Goal: Task Accomplishment & Management: Manage account settings

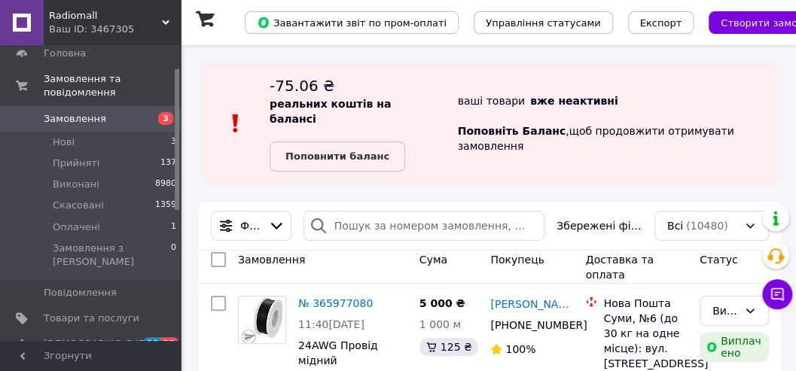
scroll to position [151, 0]
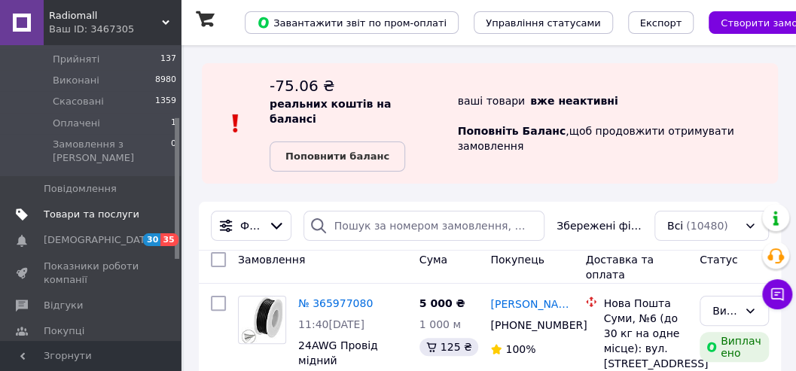
click at [106, 208] on span "Товари та послуги" at bounding box center [92, 215] width 96 height 14
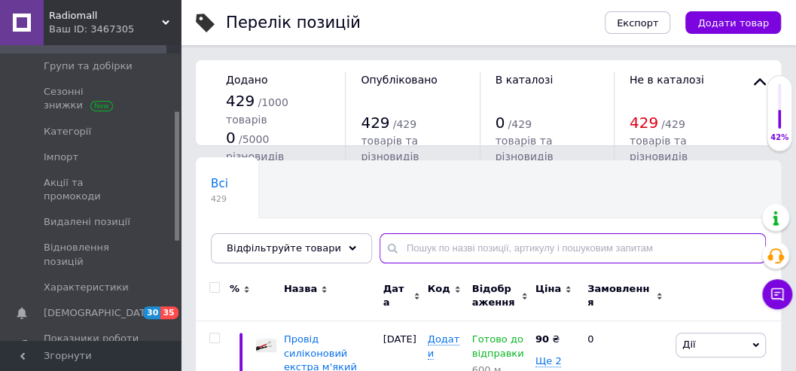
click at [403, 246] on input "text" at bounding box center [573, 249] width 387 height 30
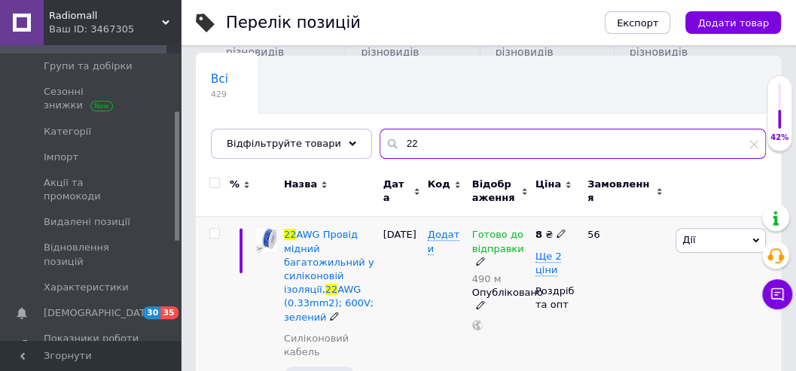
scroll to position [200, 0]
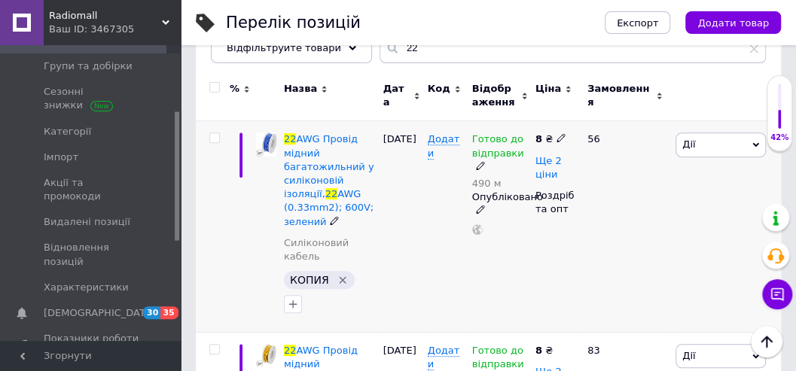
click at [545, 165] on span "Ще 2 ціни" at bounding box center [549, 168] width 26 height 26
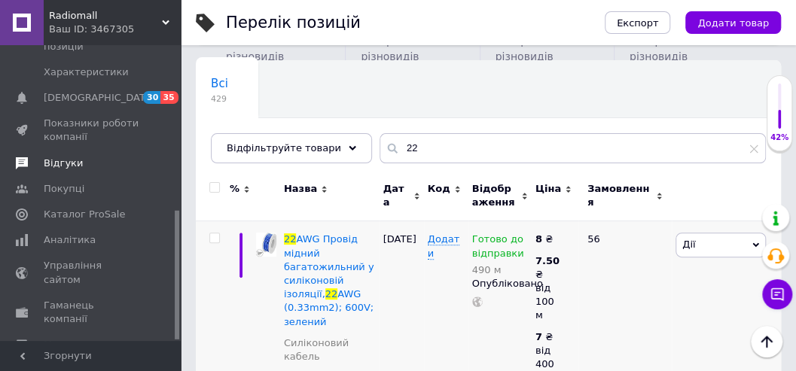
scroll to position [330, 0]
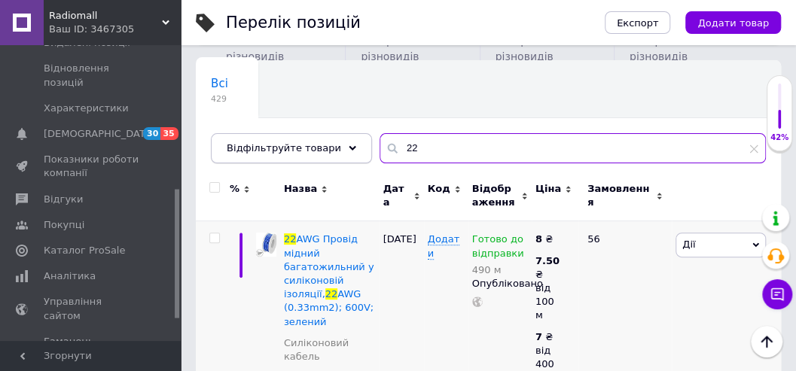
drag, startPoint x: 410, startPoint y: 146, endPoint x: 322, endPoint y: 159, distance: 89.1
click at [324, 158] on div "Відфільтруйте товари 22" at bounding box center [488, 148] width 555 height 30
type input "8w"
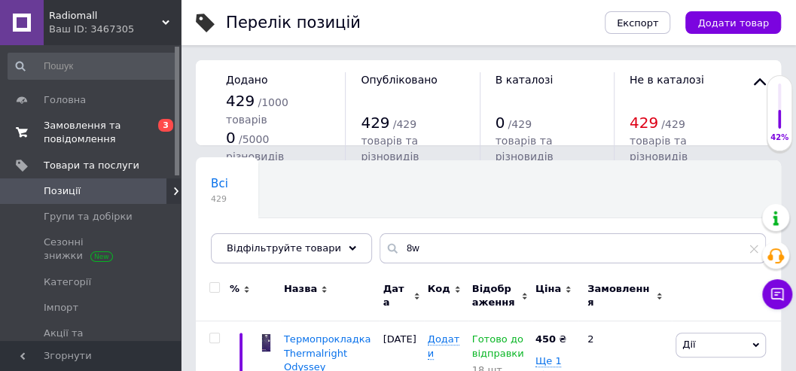
click at [74, 127] on span "Замовлення та повідомлення" at bounding box center [92, 132] width 96 height 27
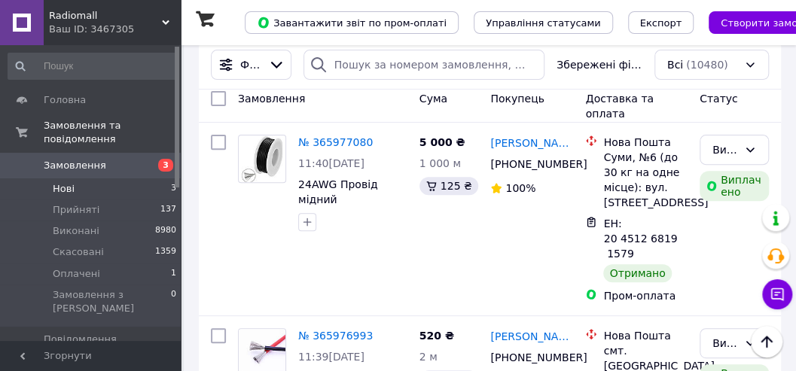
scroll to position [151, 0]
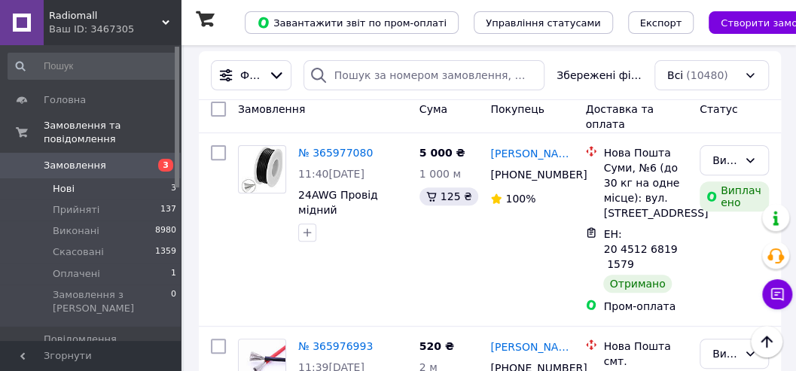
click at [86, 179] on li "Нові 3" at bounding box center [92, 189] width 185 height 21
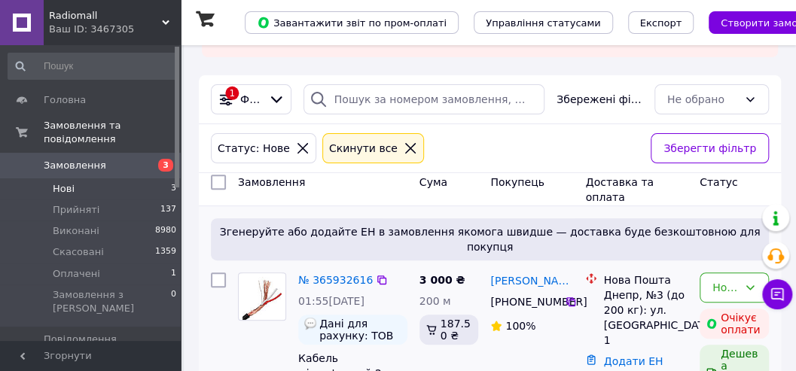
scroll to position [200, 0]
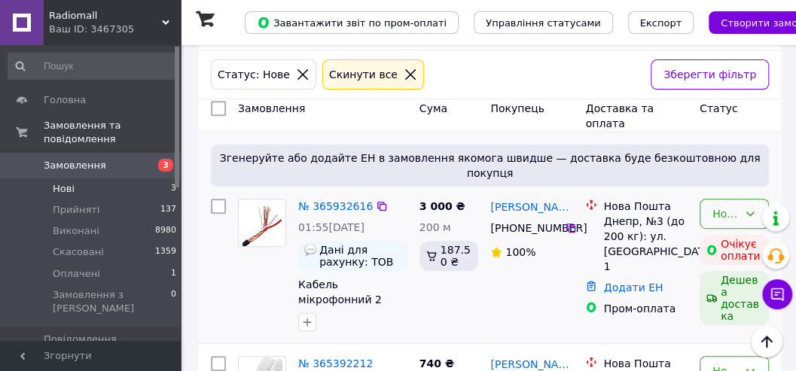
click at [756, 199] on div "Нове" at bounding box center [734, 214] width 69 height 30
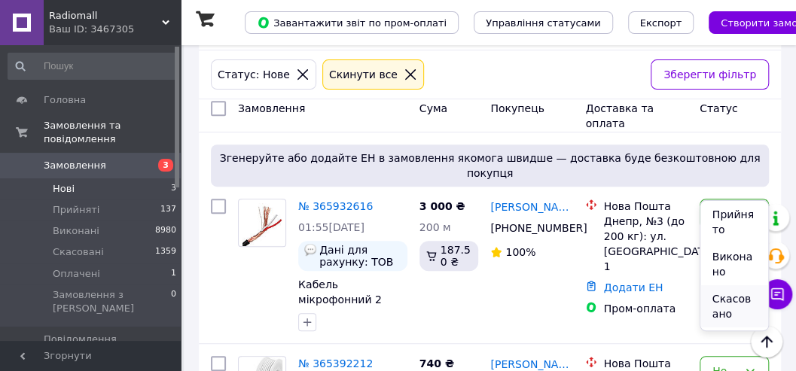
click at [737, 297] on li "Скасовано" at bounding box center [735, 307] width 68 height 42
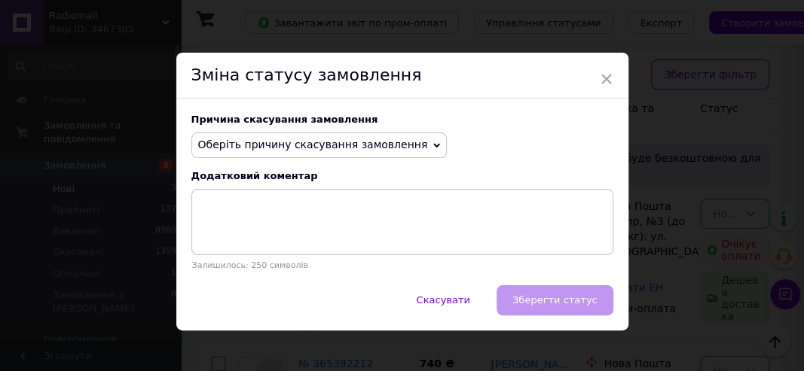
click at [308, 146] on span "Оберіть причину скасування замовлення" at bounding box center [313, 145] width 230 height 12
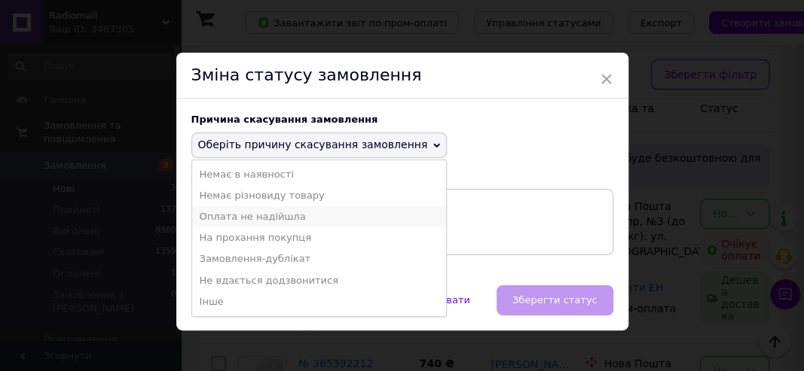
click at [283, 218] on li "Оплата не надійшла" at bounding box center [319, 216] width 255 height 21
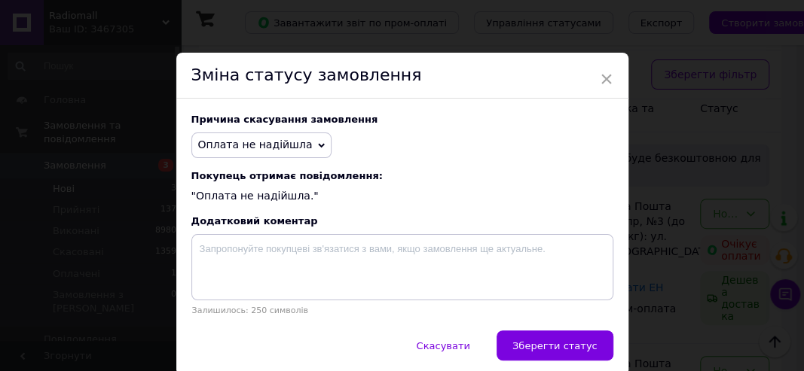
click at [554, 352] on span "Зберегти статус" at bounding box center [554, 346] width 85 height 11
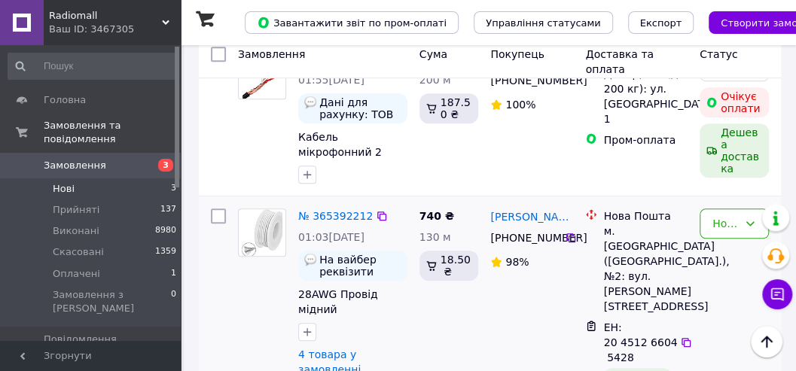
scroll to position [351, 0]
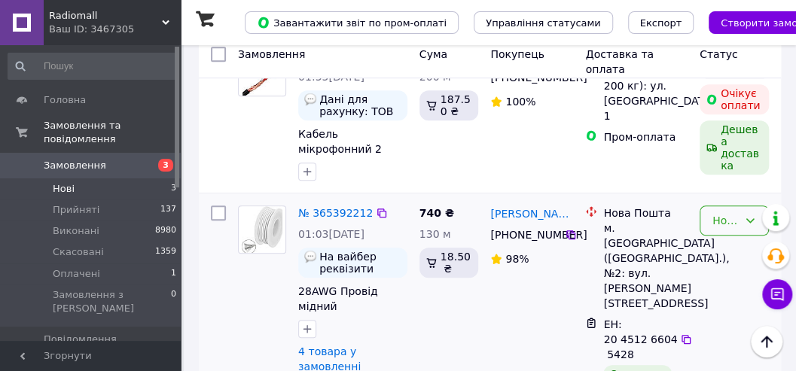
click at [737, 212] on div "Нове" at bounding box center [726, 220] width 26 height 17
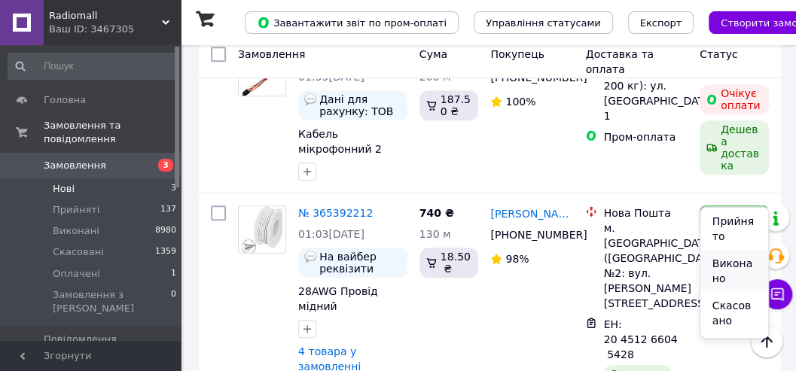
click at [731, 264] on li "Виконано" at bounding box center [735, 271] width 68 height 42
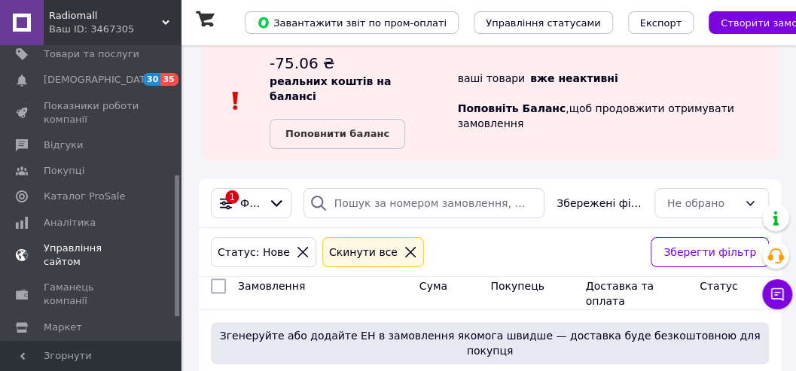
scroll to position [321, 0]
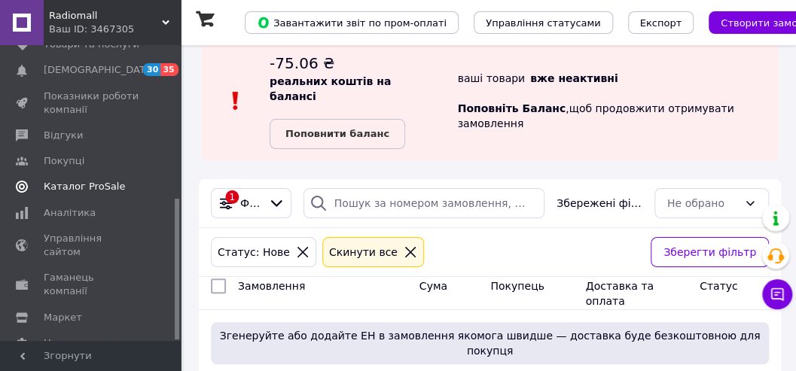
click at [81, 180] on span "Каталог ProSale" at bounding box center [84, 187] width 81 height 14
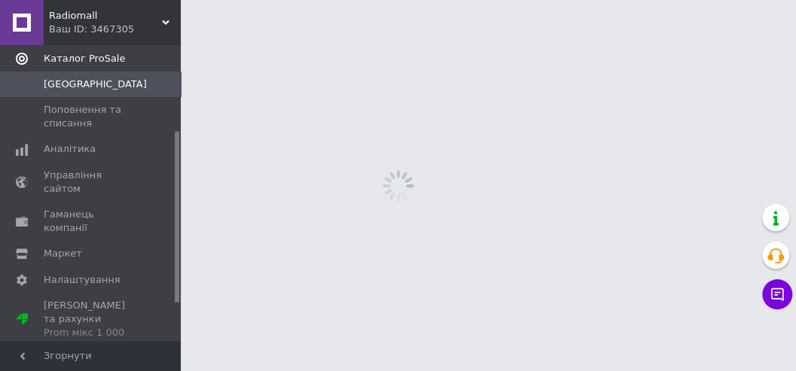
scroll to position [148, 0]
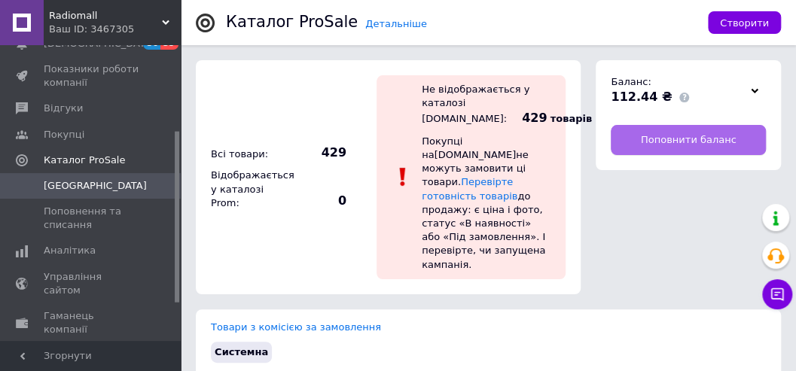
click at [699, 137] on span "Поповнити баланс" at bounding box center [689, 140] width 96 height 14
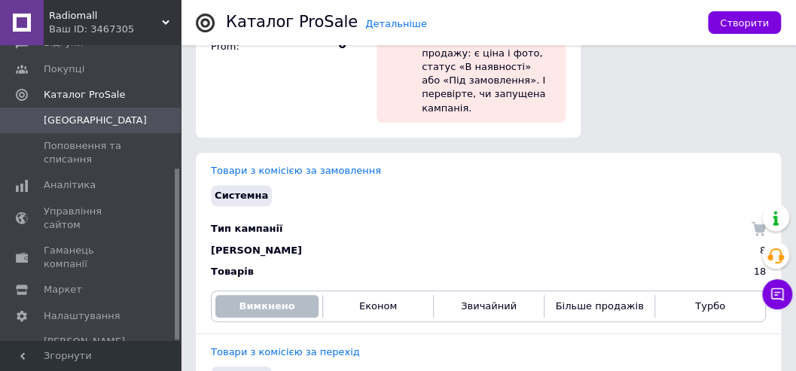
scroll to position [0, 0]
